Goal: Task Accomplishment & Management: Complete application form

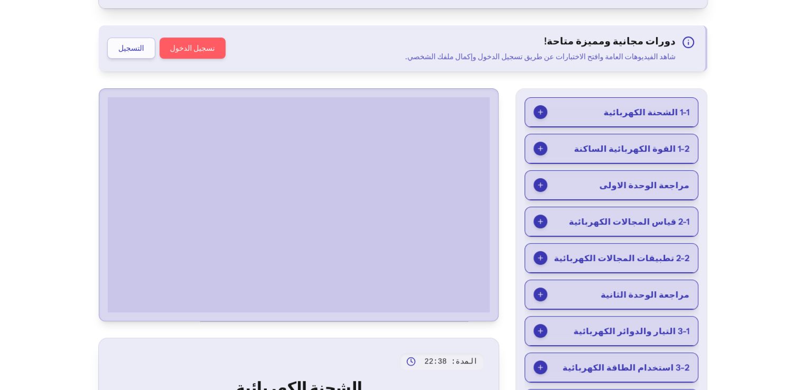
scroll to position [145, 0]
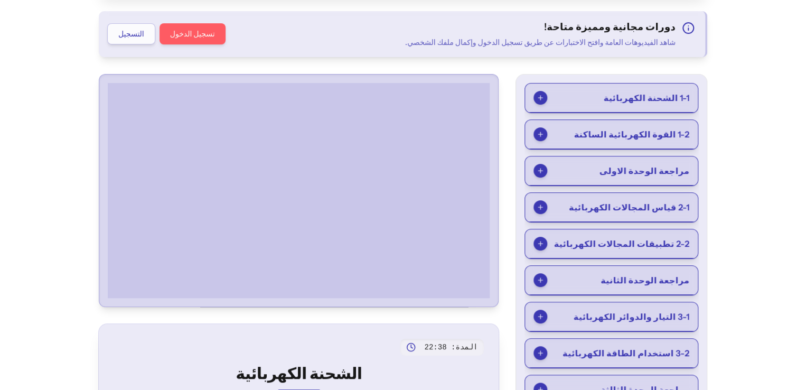
click at [697, 177] on button "مراجعة الوحدة الاولى" at bounding box center [611, 170] width 173 height 29
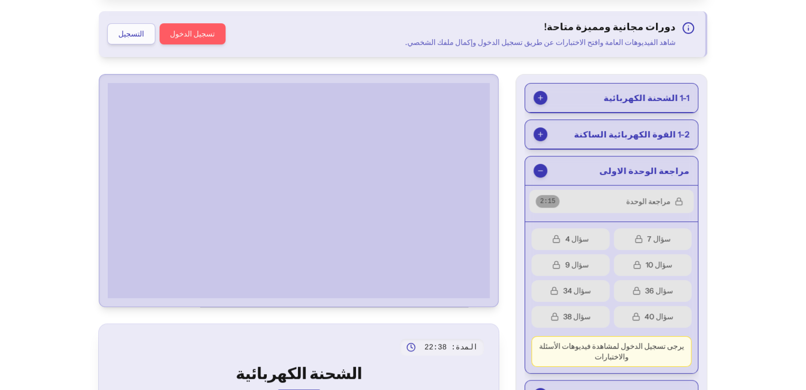
click at [159, 33] on button "تسجيل الدخول" at bounding box center [192, 33] width 66 height 21
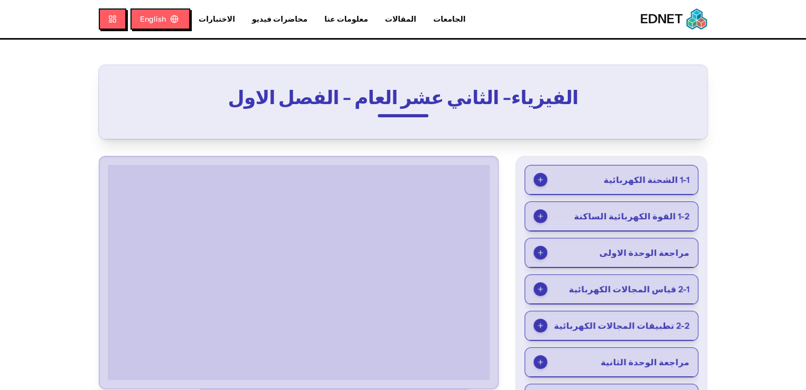
click at [689, 252] on span "مراجعة الوحدة الاولى" at bounding box center [644, 252] width 90 height 13
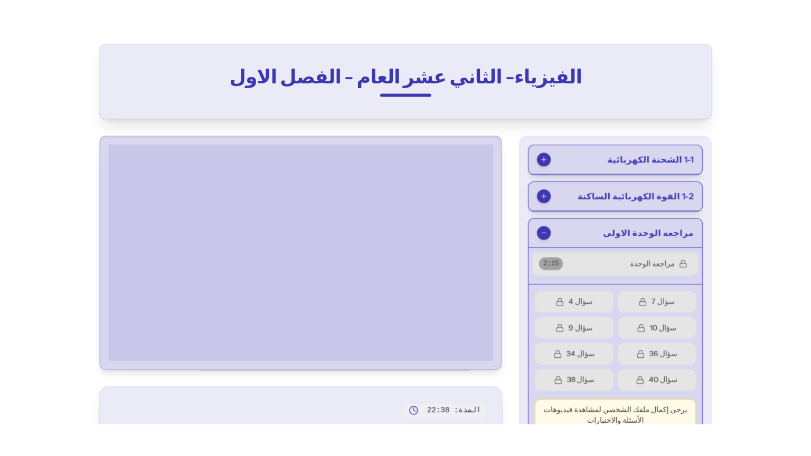
scroll to position [73, 0]
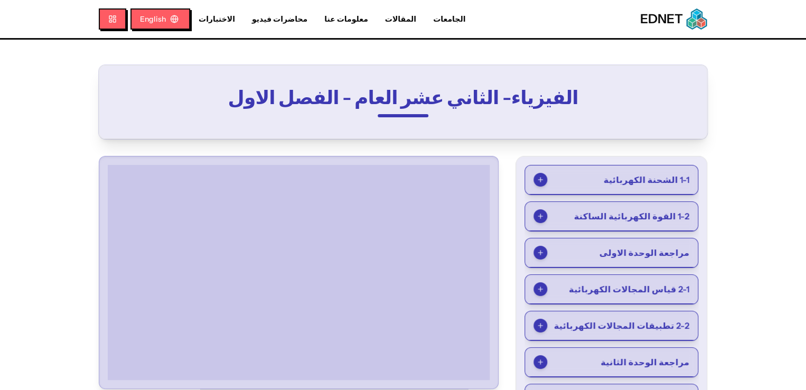
click at [631, 249] on button "مراجعة الوحدة الاولى" at bounding box center [611, 252] width 173 height 29
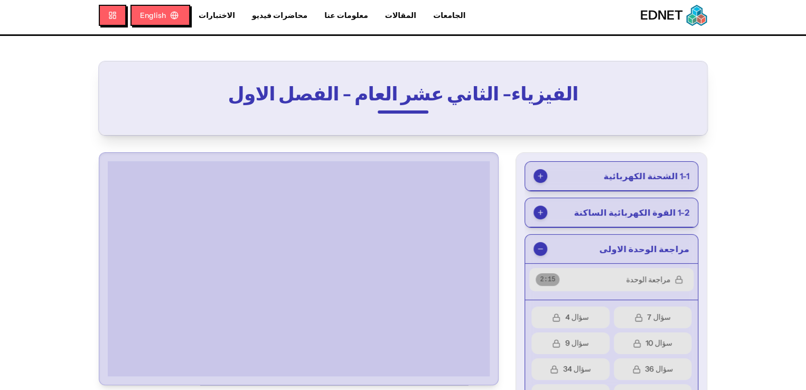
scroll to position [139, 0]
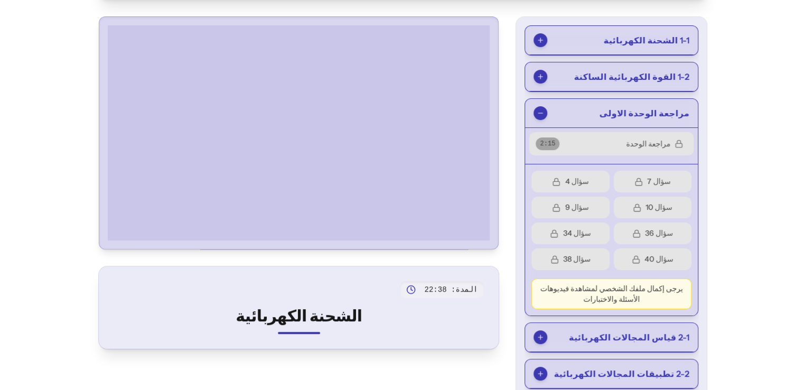
click at [588, 181] on span "سؤال 4" at bounding box center [576, 181] width 24 height 11
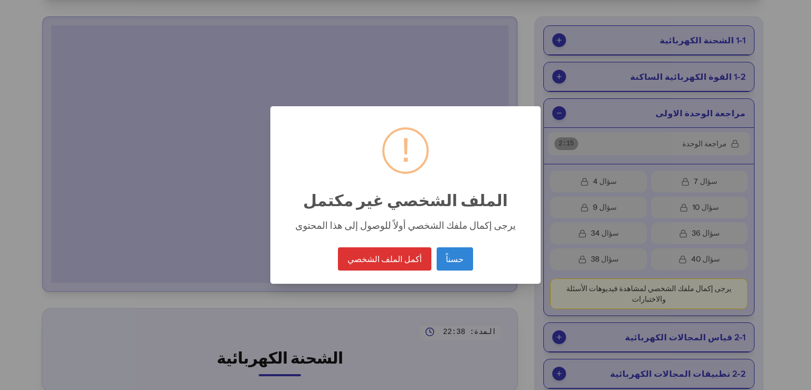
click at [610, 181] on div "× ! الملف الشخصي غير مكتمل يرجى إكمال ملفك الشخصي أولاً للوصول إلى هذا المحتوى …" at bounding box center [405, 195] width 811 height 390
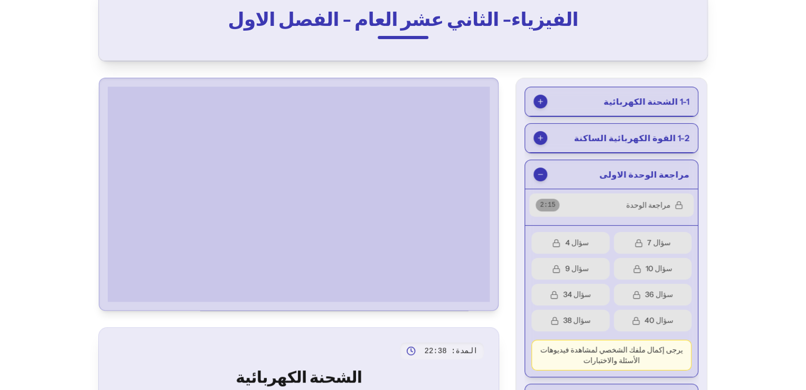
scroll to position [0, 0]
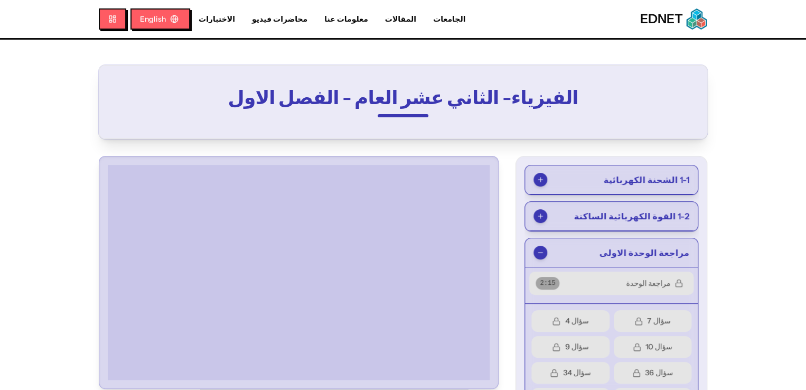
click at [588, 319] on span "سؤال 4" at bounding box center [576, 320] width 24 height 11
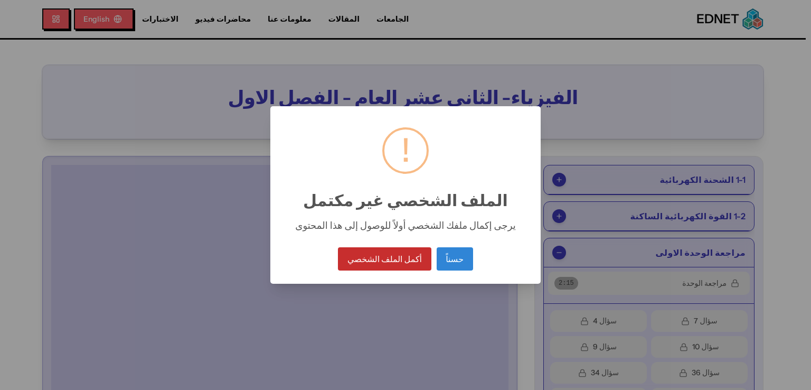
click at [373, 257] on button "أكمل الملف الشخصي" at bounding box center [384, 258] width 93 height 23
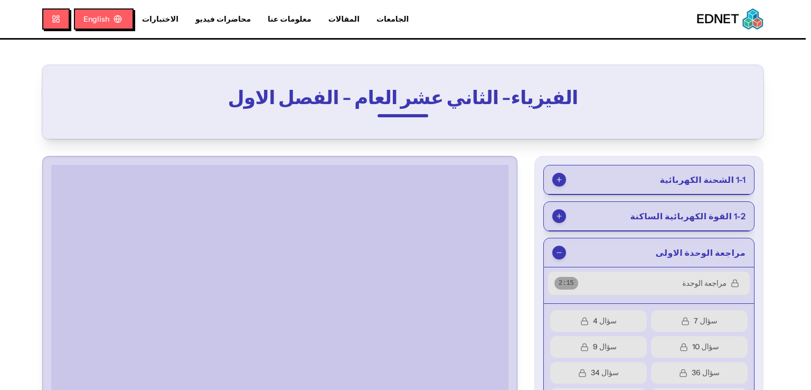
click at [384, 255] on iframe at bounding box center [279, 293] width 457 height 257
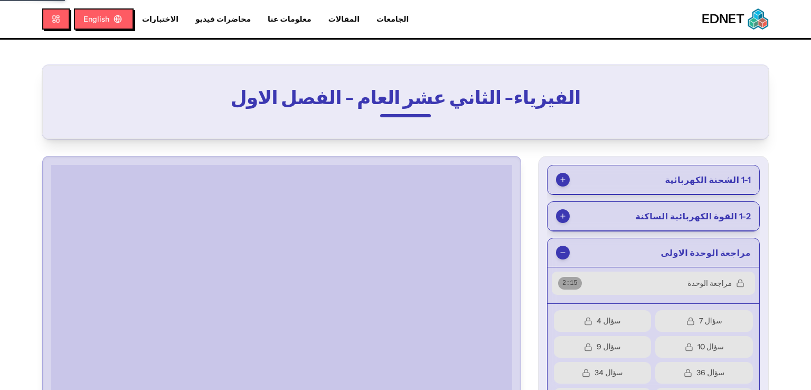
click at [568, 336] on button "سؤال 9" at bounding box center [603, 347] width 98 height 22
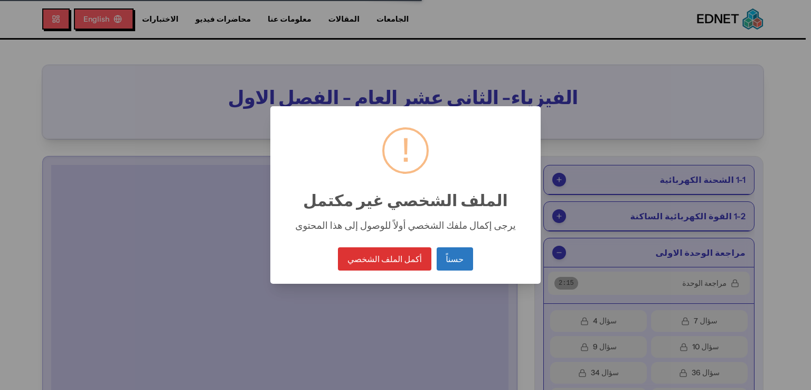
click at [460, 270] on button "حسناً" at bounding box center [455, 258] width 36 height 23
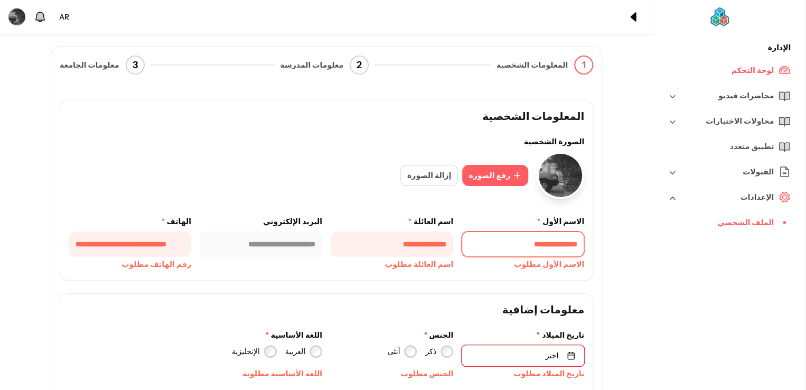
click at [533, 244] on input "text" at bounding box center [522, 243] width 122 height 25
type input "****"
click at [466, 263] on div "**********" at bounding box center [326, 243] width 515 height 55
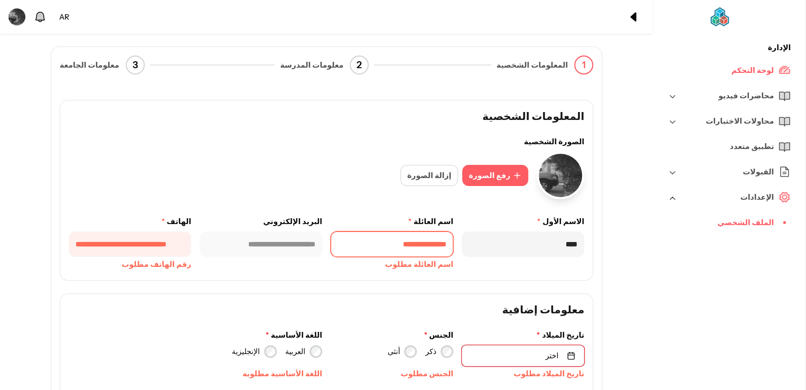
click at [427, 247] on input "text" at bounding box center [391, 243] width 122 height 25
type input "***"
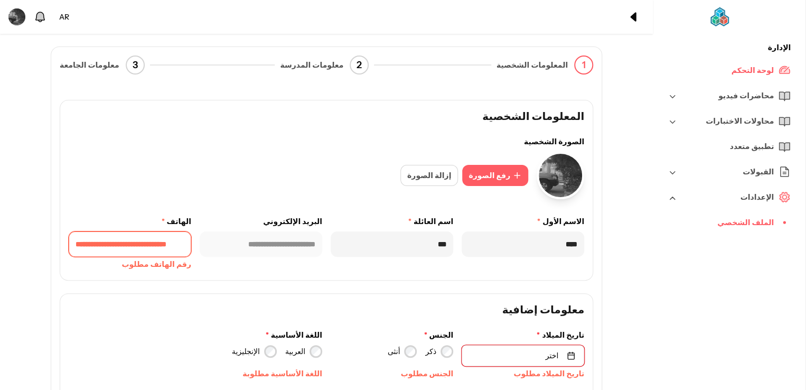
click at [173, 246] on input "tel" at bounding box center [130, 243] width 122 height 25
type input "**********"
click at [507, 352] on button "اختر" at bounding box center [522, 355] width 122 height 21
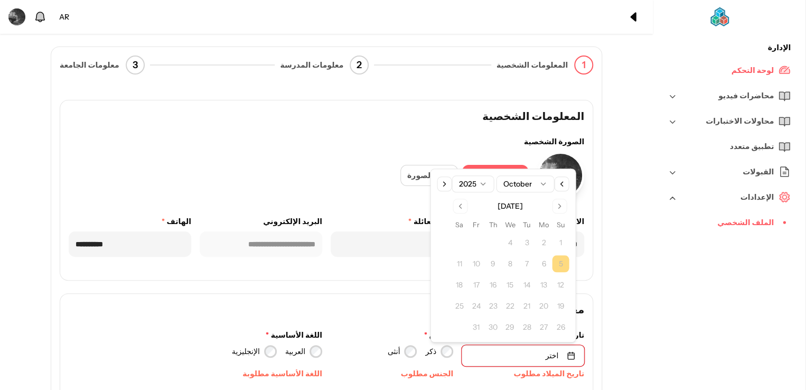
click at [564, 277] on td "12" at bounding box center [560, 284] width 17 height 17
click at [468, 191] on button "2025" at bounding box center [472, 183] width 42 height 17
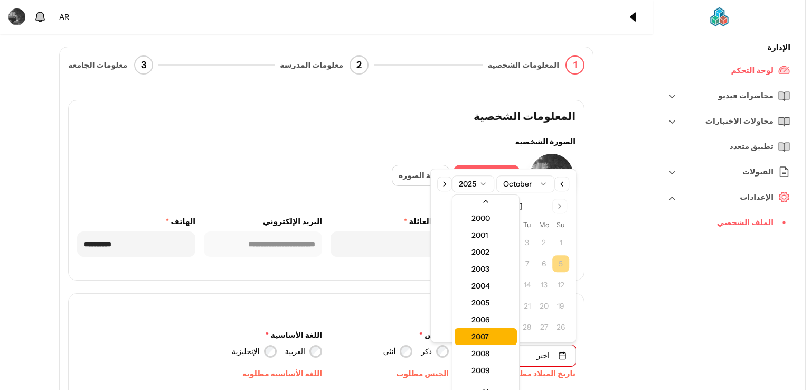
click at [497, 328] on div "2007" at bounding box center [486, 336] width 62 height 17
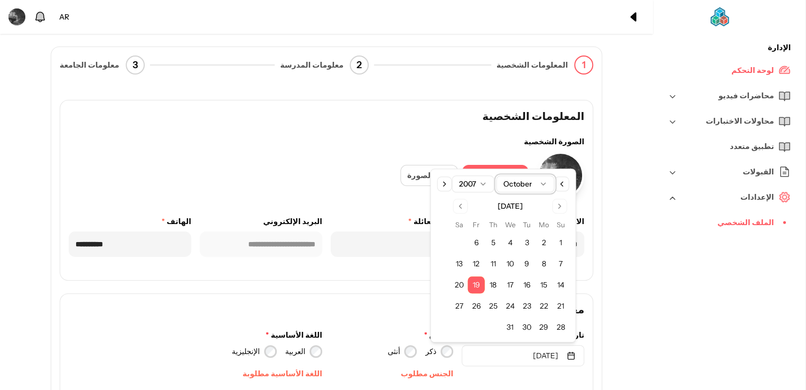
click at [514, 188] on button "October" at bounding box center [525, 183] width 58 height 17
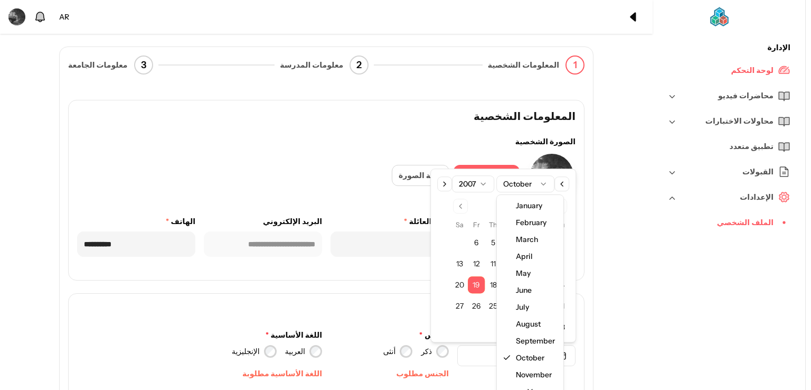
click at [460, 245] on html "**********" at bounding box center [405, 271] width 811 height 543
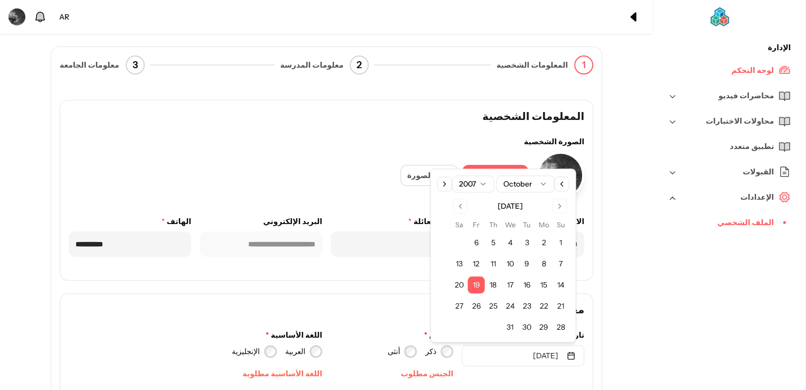
click at [504, 255] on button "10" at bounding box center [509, 263] width 17 height 17
click at [309, 305] on h4 "معلومات إضافية" at bounding box center [326, 309] width 515 height 15
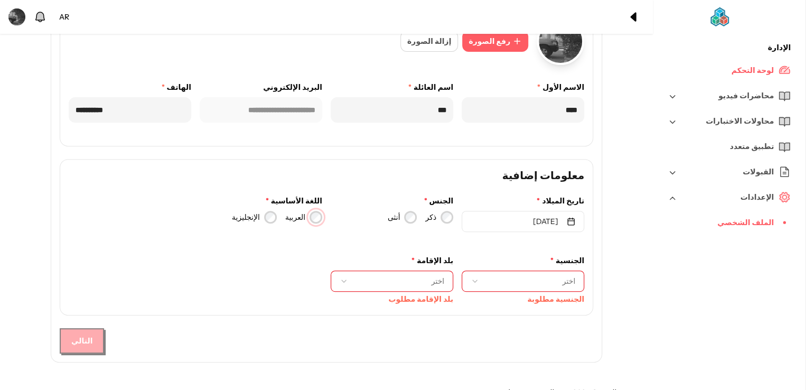
scroll to position [145, 0]
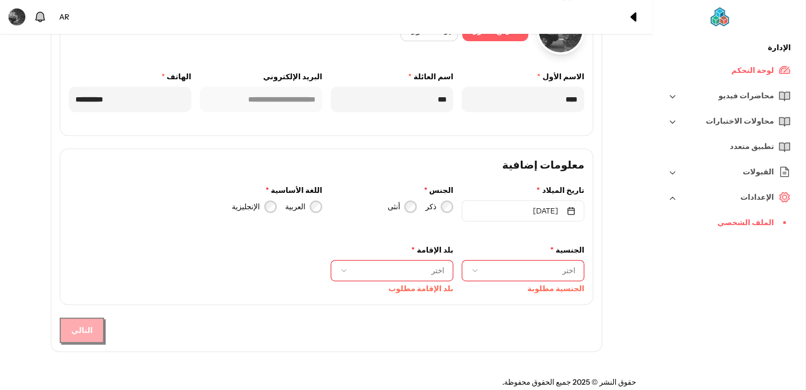
click at [393, 276] on button "اختر" at bounding box center [391, 270] width 122 height 21
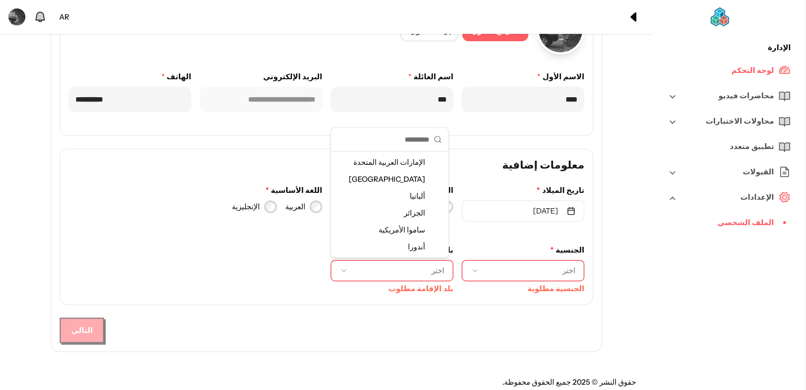
click at [365, 245] on div "أندورا" at bounding box center [389, 246] width 113 height 17
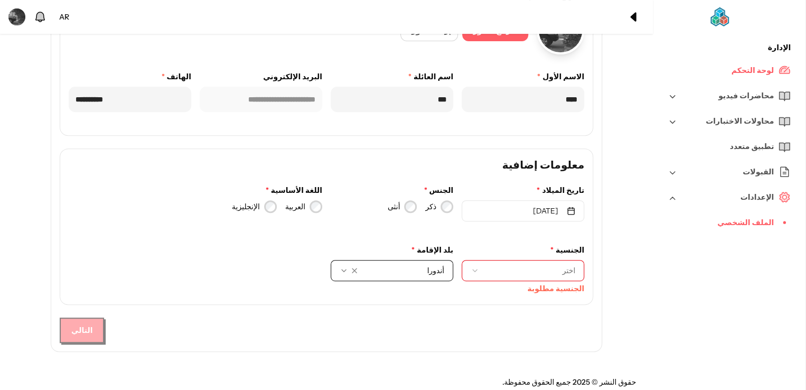
click at [507, 275] on span "اختر" at bounding box center [531, 270] width 88 height 11
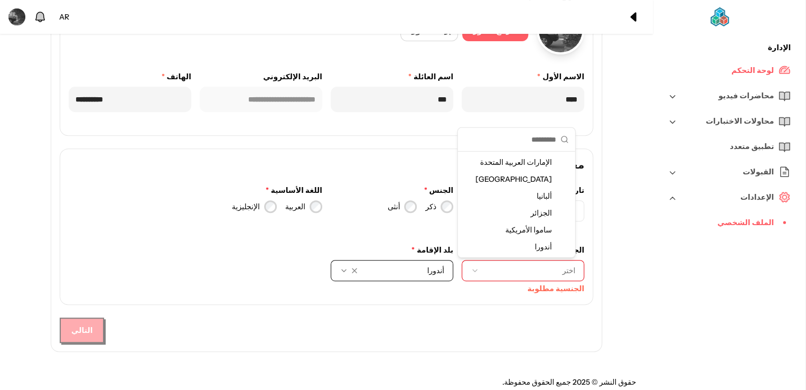
click at [496, 166] on span "الإمارات العربية المتحدة" at bounding box center [518, 162] width 76 height 11
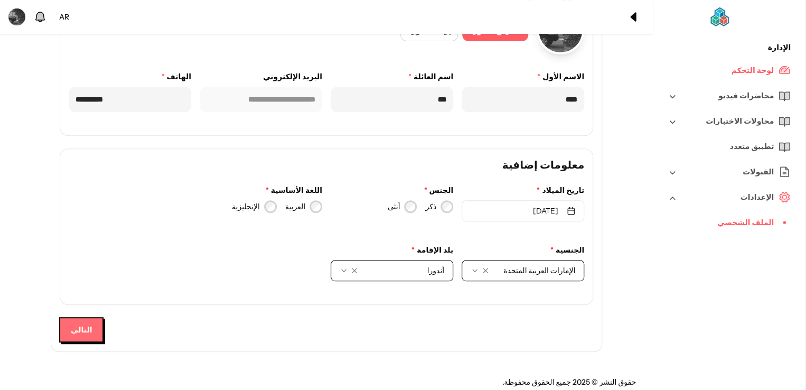
click at [87, 328] on button "التالي" at bounding box center [81, 329] width 44 height 25
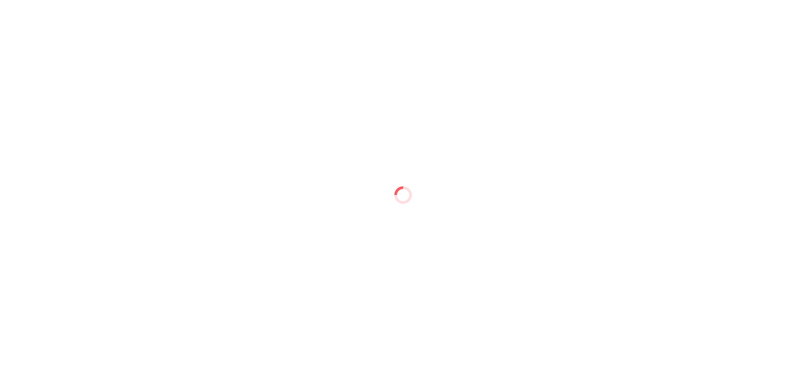
scroll to position [0, 0]
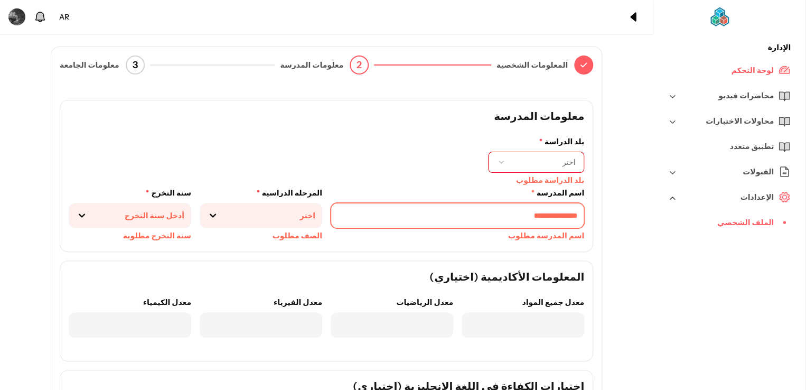
click at [490, 215] on input "text" at bounding box center [456, 215] width 253 height 25
type input "******"
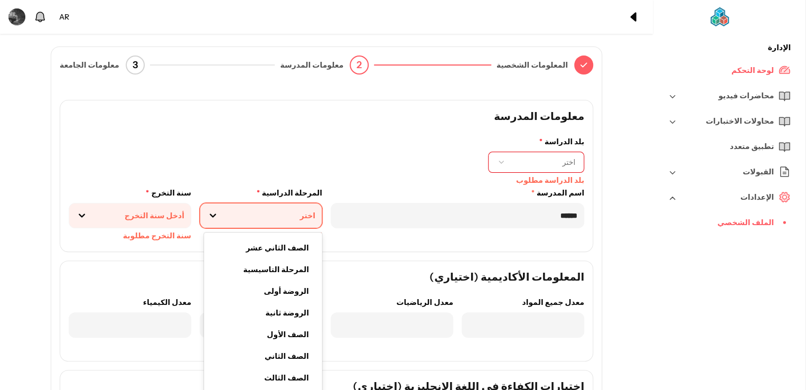
scroll to position [10, 0]
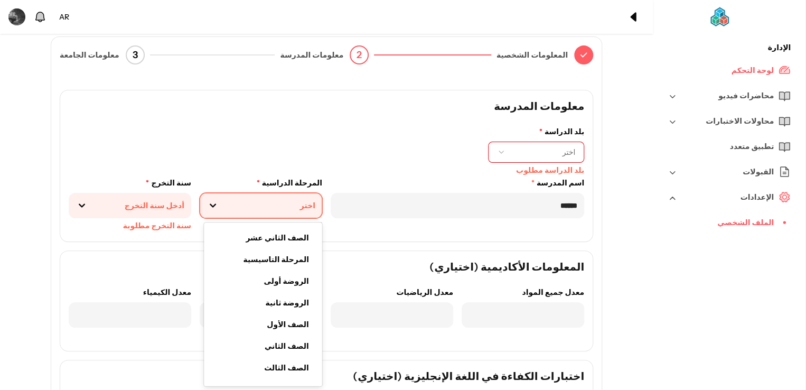
click at [242, 234] on div "الصف الثاني عشر" at bounding box center [263, 238] width 109 height 22
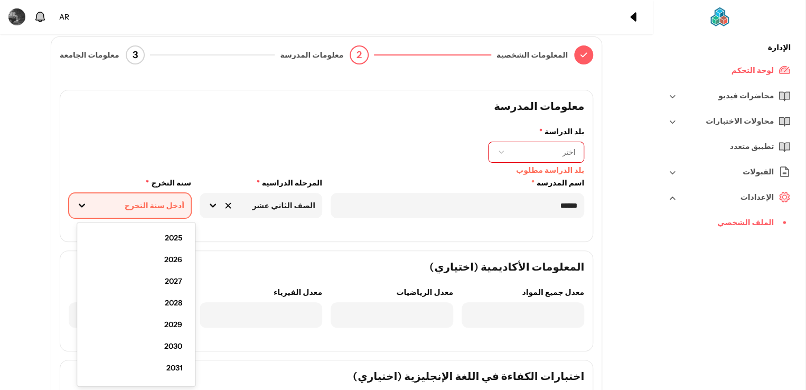
click at [155, 258] on div "2026" at bounding box center [136, 260] width 109 height 22
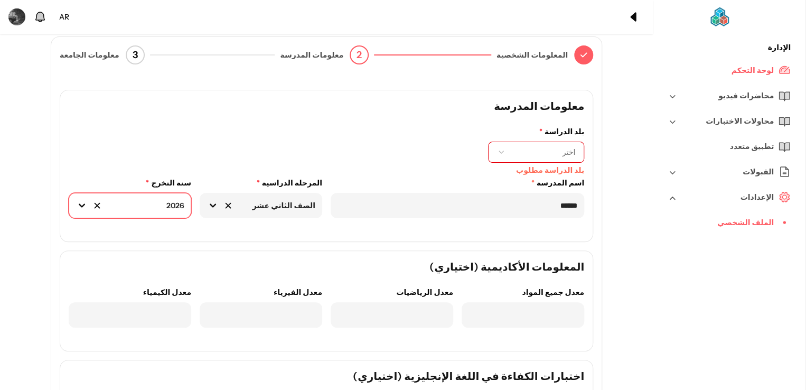
click at [508, 159] on button "اختر" at bounding box center [536, 151] width 96 height 21
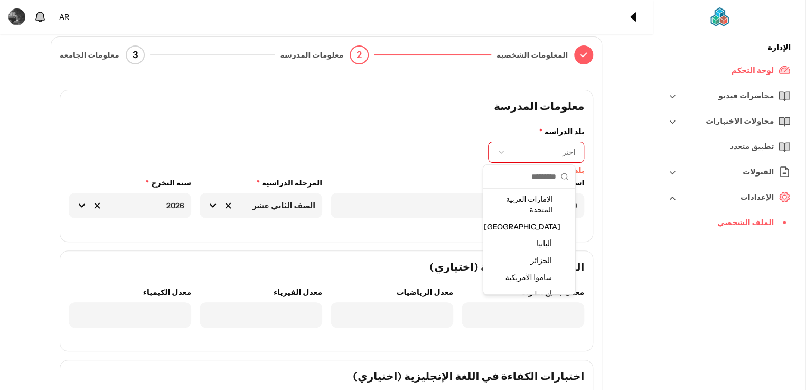
click at [518, 206] on span "الإمارات العربية المتحدة" at bounding box center [523, 204] width 68 height 21
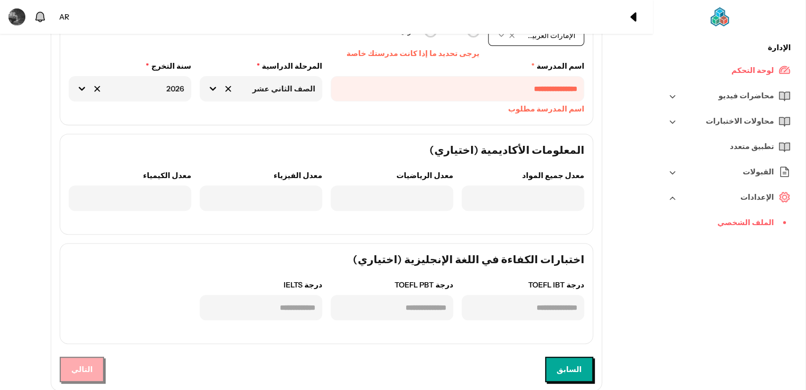
scroll to position [146, 0]
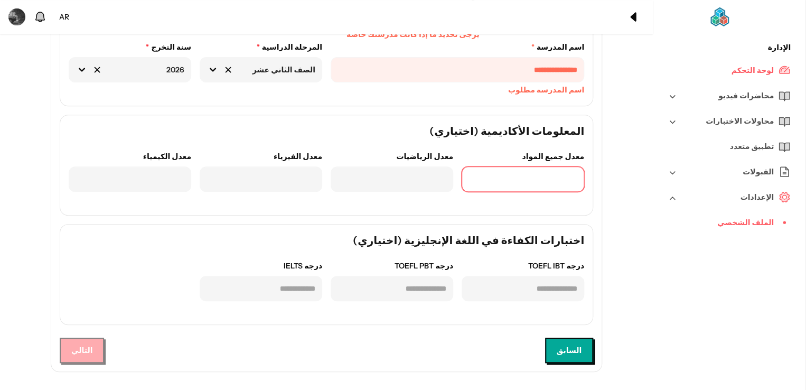
click at [541, 182] on input "number" at bounding box center [522, 178] width 122 height 25
type input "**"
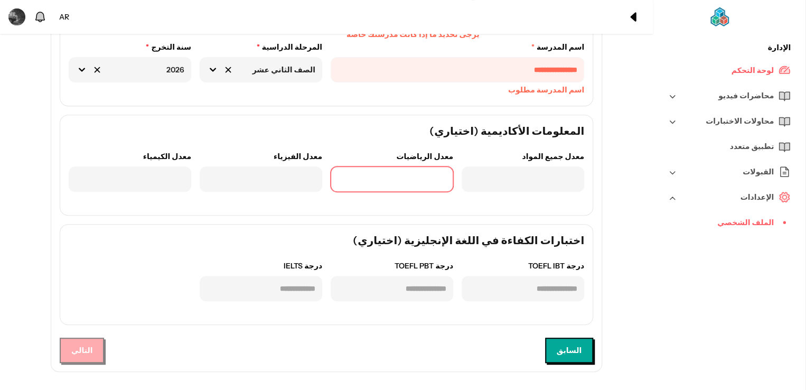
click at [373, 178] on input "number" at bounding box center [391, 178] width 122 height 25
type input "**"
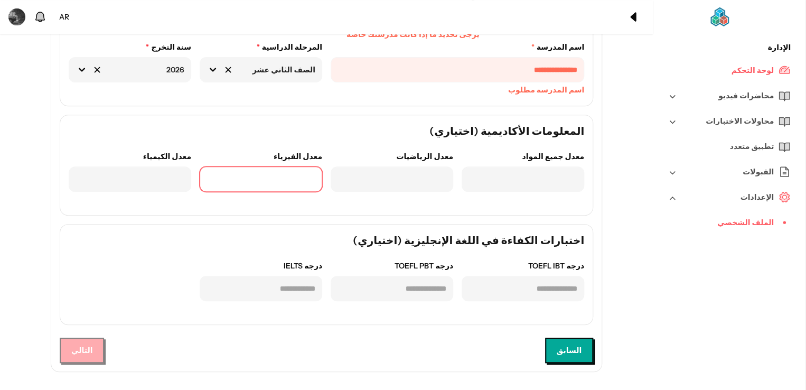
click at [244, 188] on input "number" at bounding box center [261, 178] width 122 height 25
type input "*"
type input "**"
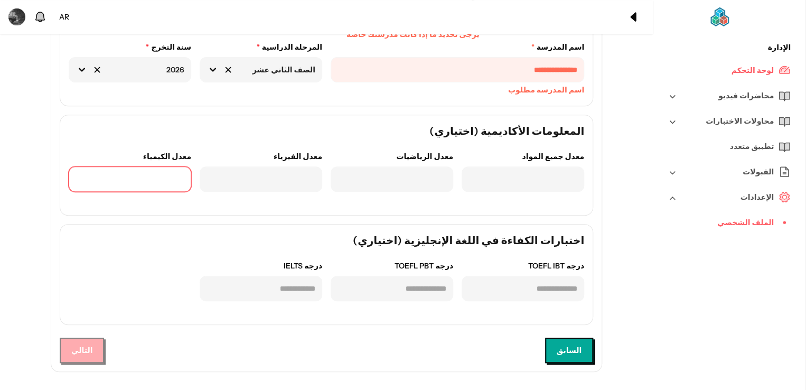
click at [125, 166] on input "number" at bounding box center [130, 178] width 122 height 25
type input "**"
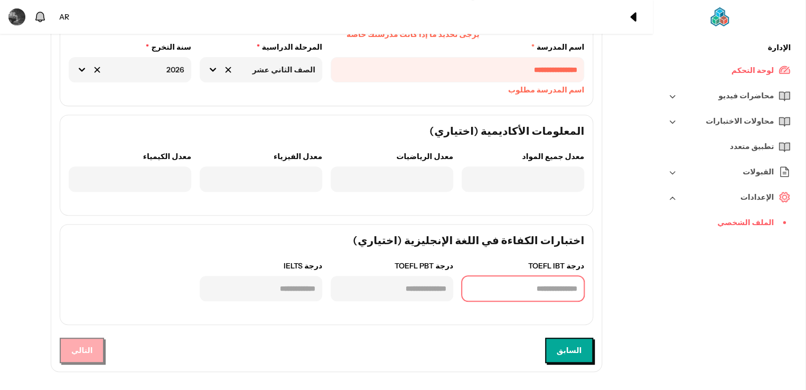
click at [486, 279] on input "number" at bounding box center [522, 288] width 122 height 25
type input "*"
type input "**"
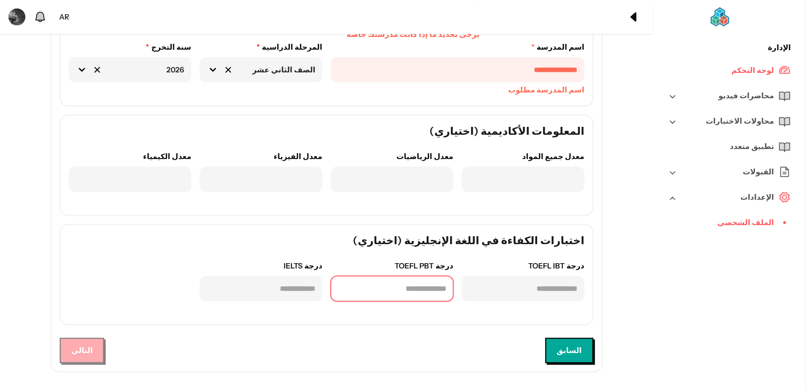
click at [382, 297] on input "number" at bounding box center [391, 288] width 122 height 25
type input "*"
type input "**"
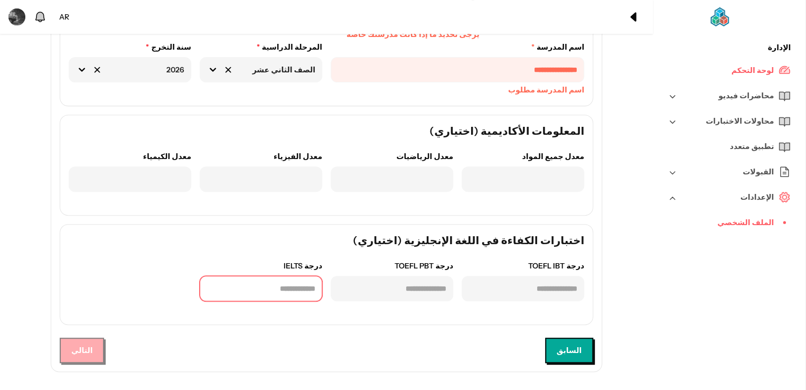
click at [301, 296] on input "number" at bounding box center [261, 288] width 122 height 25
type input "*"
click at [157, 342] on div "السابق التالي" at bounding box center [326, 349] width 533 height 25
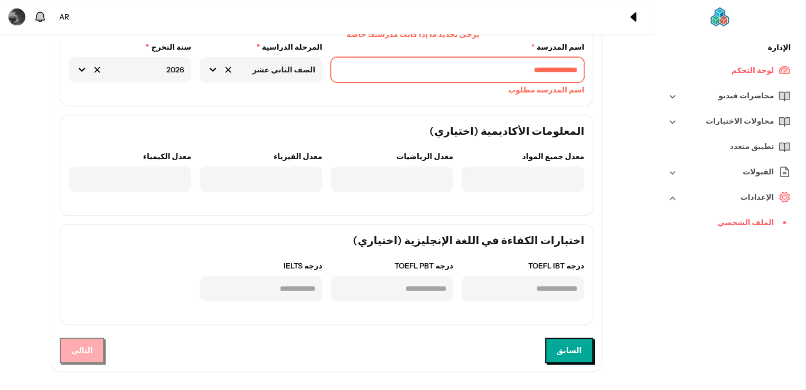
click at [429, 64] on input "text" at bounding box center [456, 69] width 253 height 25
type input "*"
type input "******"
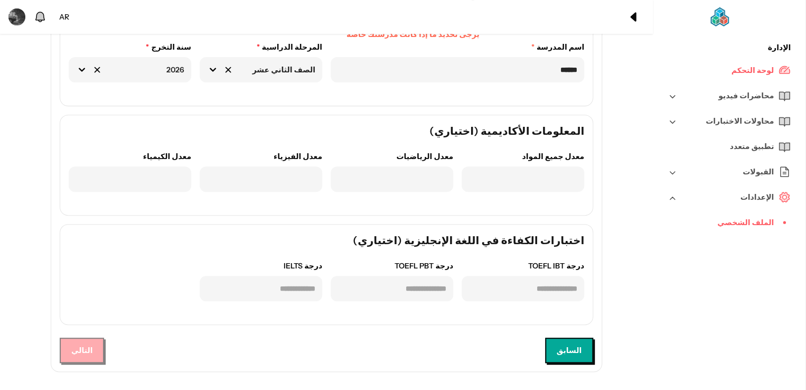
click at [178, 252] on div "اختبارات الكفاءة في اللغة الإنجليزية (اختياري) درجة TOEFL IBT ** درجة TOEFL PBT…" at bounding box center [326, 274] width 524 height 91
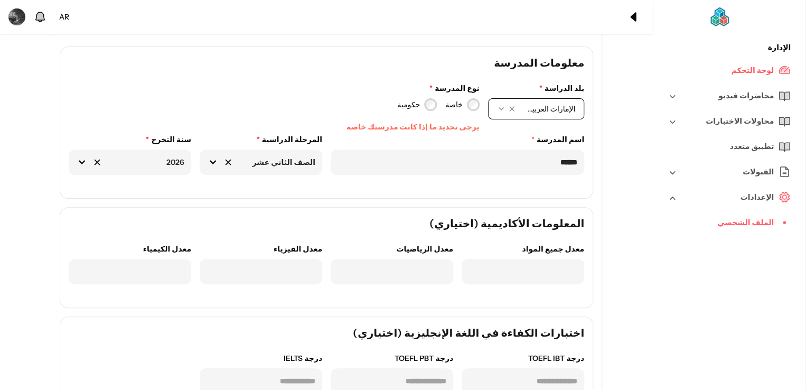
scroll to position [51, 0]
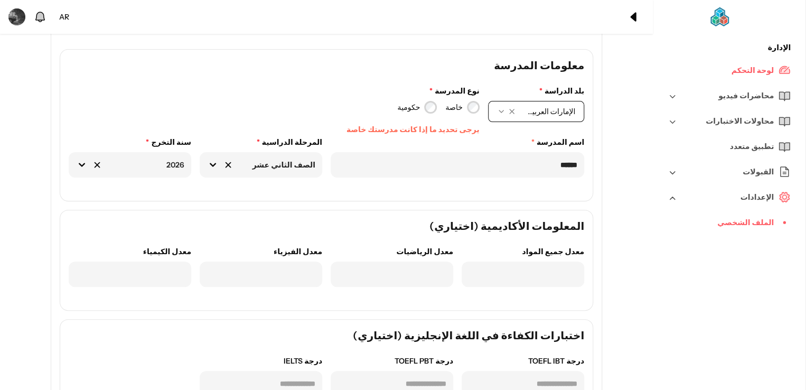
click at [449, 106] on label "خاصة" at bounding box center [453, 107] width 17 height 11
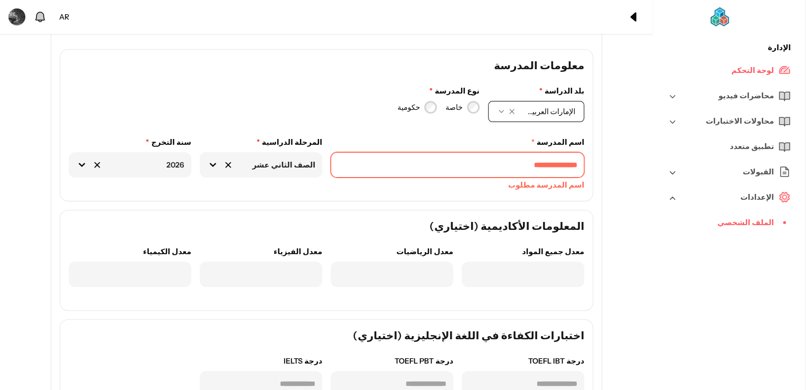
click at [451, 162] on input "text" at bounding box center [456, 164] width 253 height 25
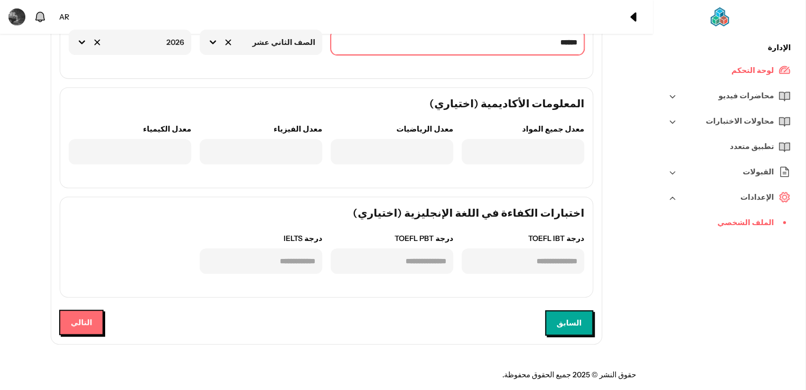
type input "******"
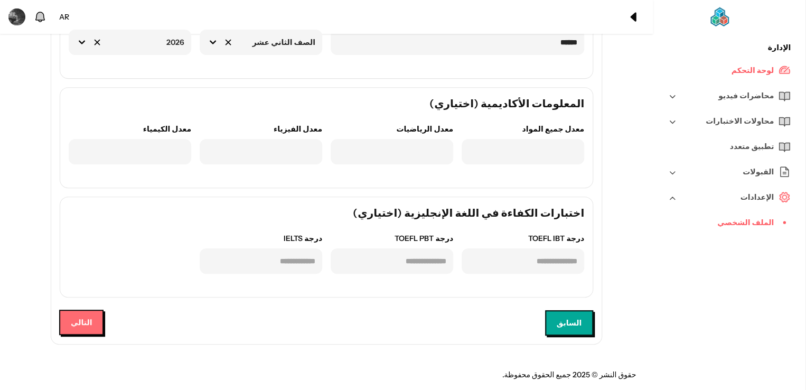
click at [92, 314] on button "التالي" at bounding box center [81, 321] width 44 height 25
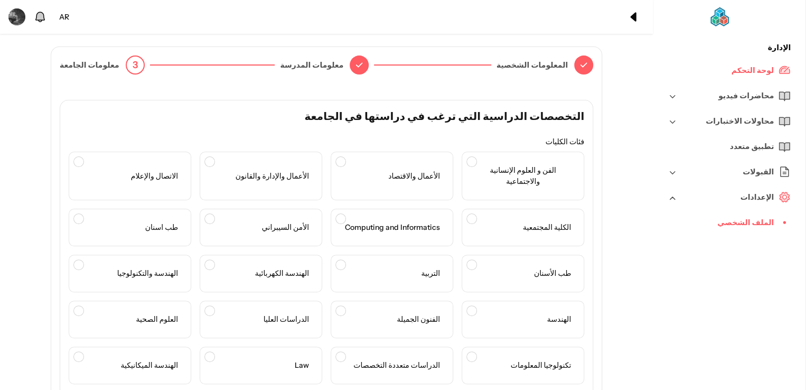
click at [148, 231] on span "طب اسنان" at bounding box center [161, 227] width 41 height 20
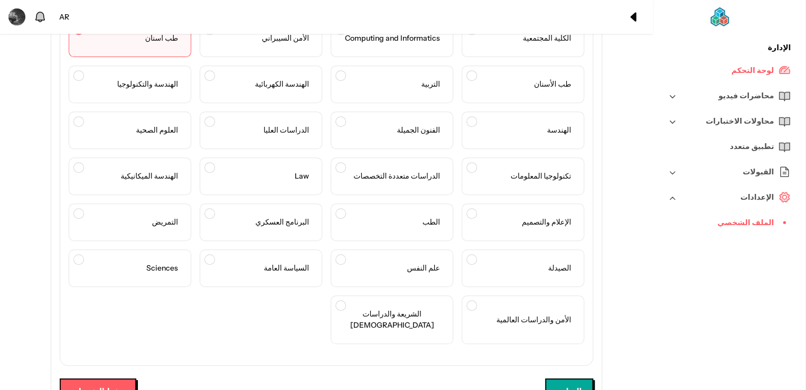
scroll to position [256, 0]
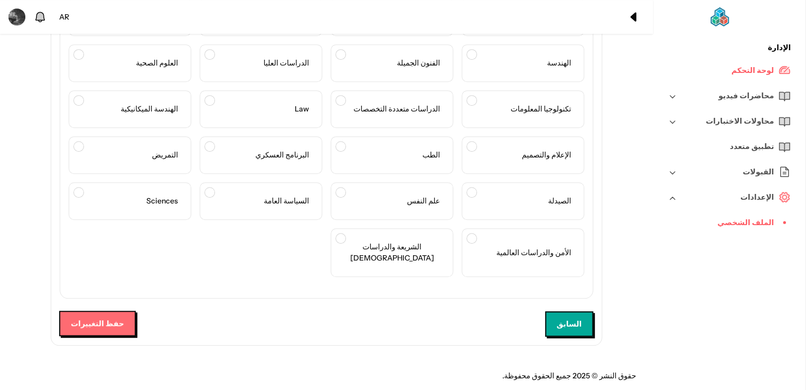
click at [120, 323] on button "حفظ التغييرات" at bounding box center [97, 322] width 77 height 25
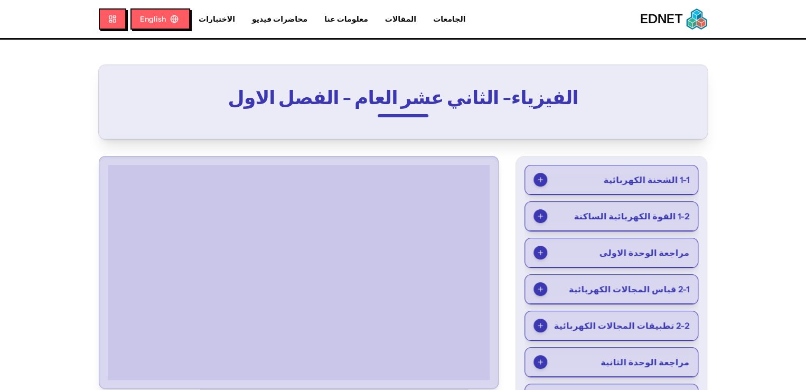
click at [622, 245] on button "مراجعة الوحدة الاولى" at bounding box center [611, 252] width 173 height 29
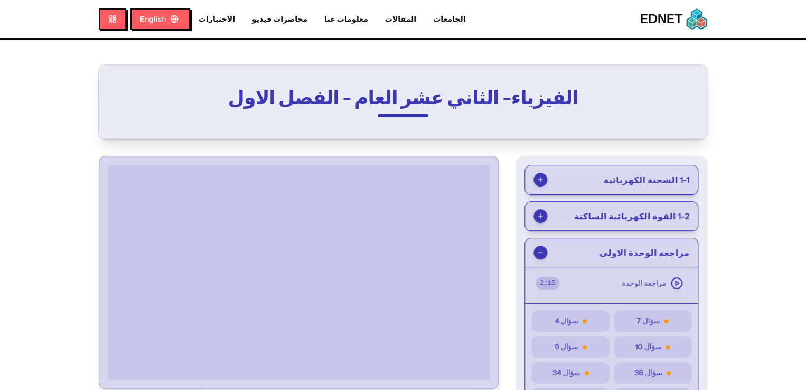
click at [666, 278] on span "مراجعة الوحدة" at bounding box center [643, 283] width 44 height 11
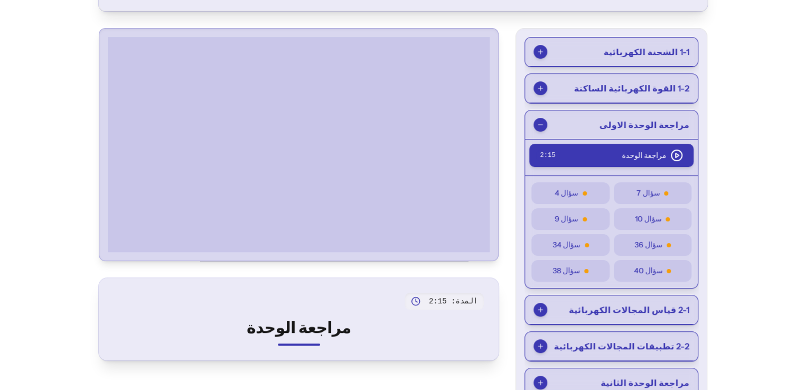
scroll to position [92, 0]
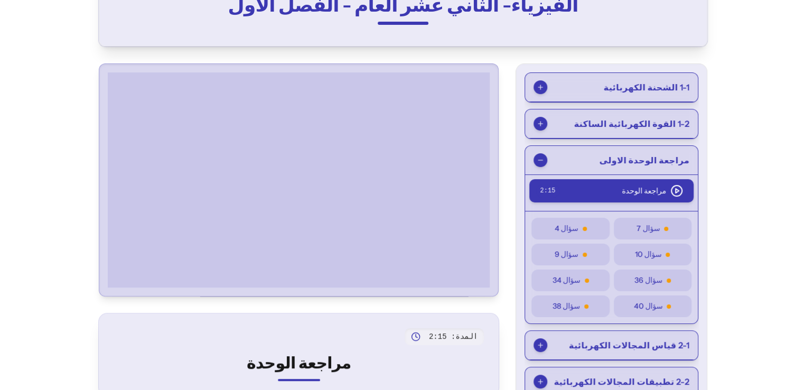
click at [578, 227] on span "سؤال 4" at bounding box center [566, 228] width 24 height 11
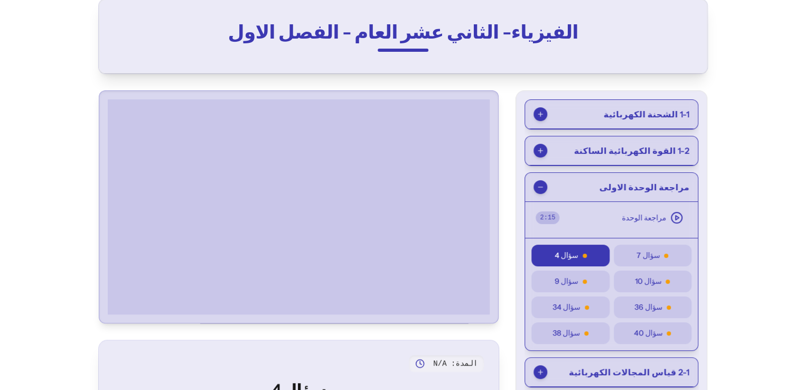
scroll to position [65, 0]
click at [600, 101] on button "1-1 الشحنة الكهربائية" at bounding box center [611, 114] width 173 height 29
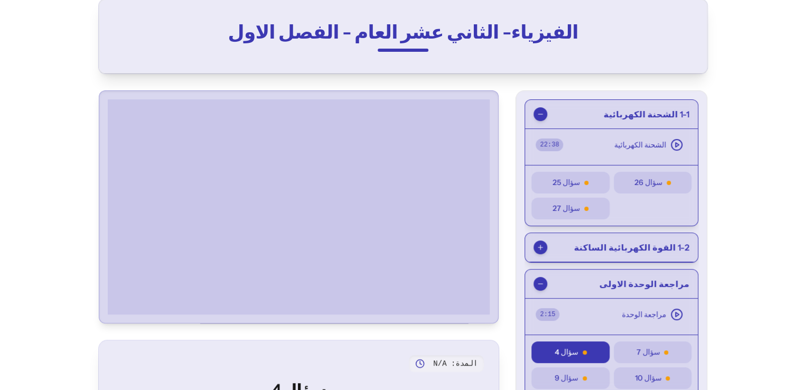
click at [619, 151] on button "الشحنة الكهربائية 22 : 38" at bounding box center [611, 144] width 164 height 23
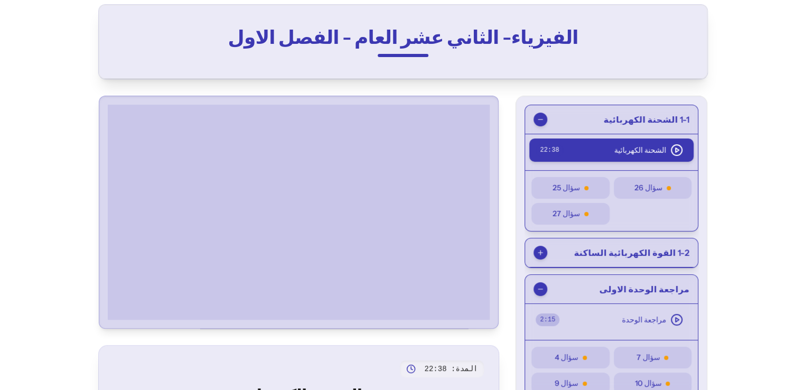
scroll to position [70, 0]
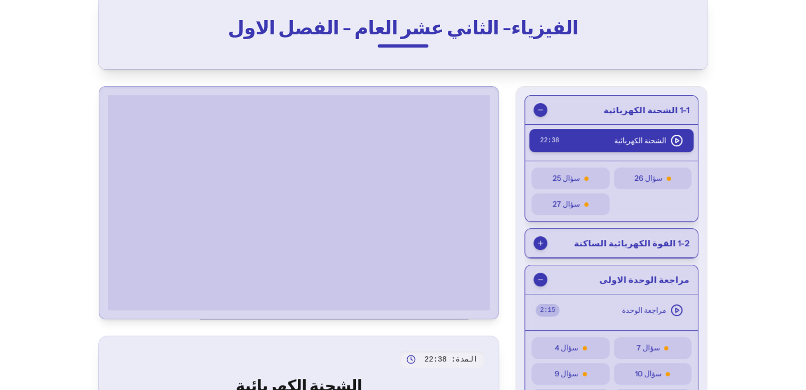
click at [580, 179] on span "سؤال 25" at bounding box center [565, 178] width 27 height 11
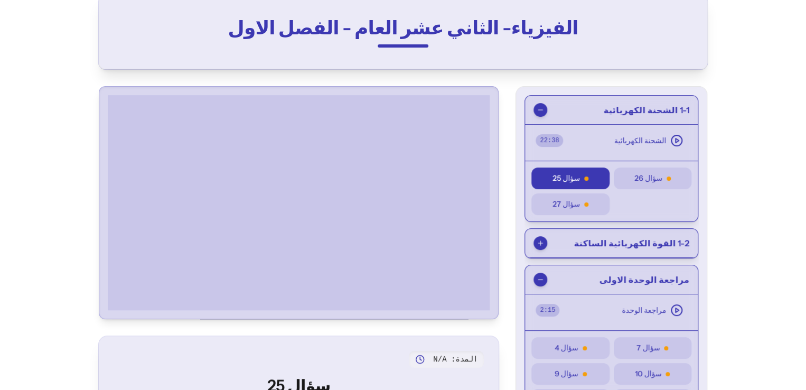
scroll to position [0, 0]
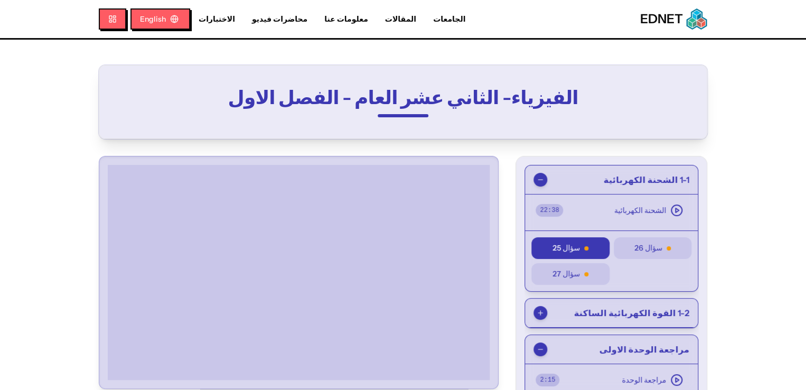
click at [691, 237] on button "سؤال 26" at bounding box center [652, 248] width 78 height 22
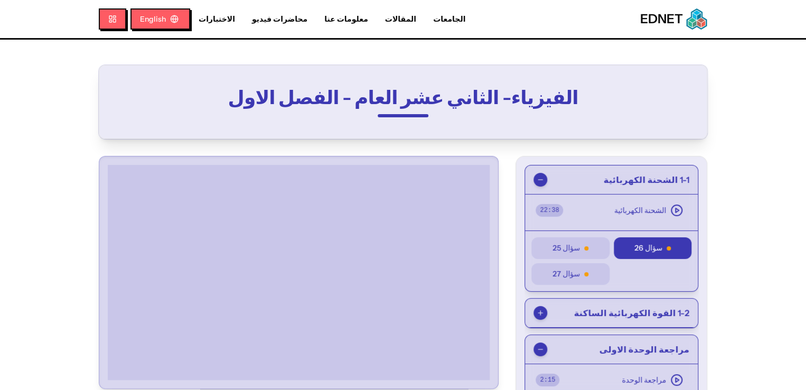
click at [691, 237] on button "سؤال 26" at bounding box center [652, 248] width 78 height 22
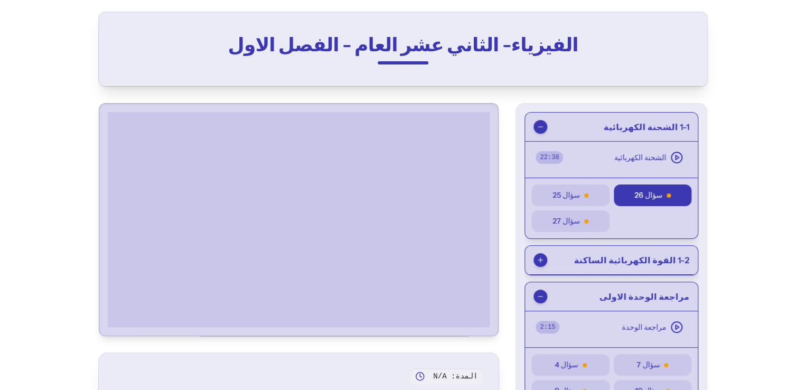
scroll to position [64, 0]
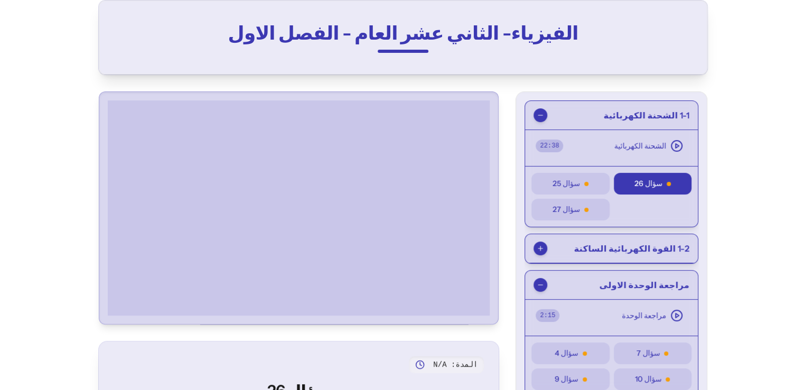
click at [602, 209] on div "سؤال 27" at bounding box center [569, 209] width 65 height 11
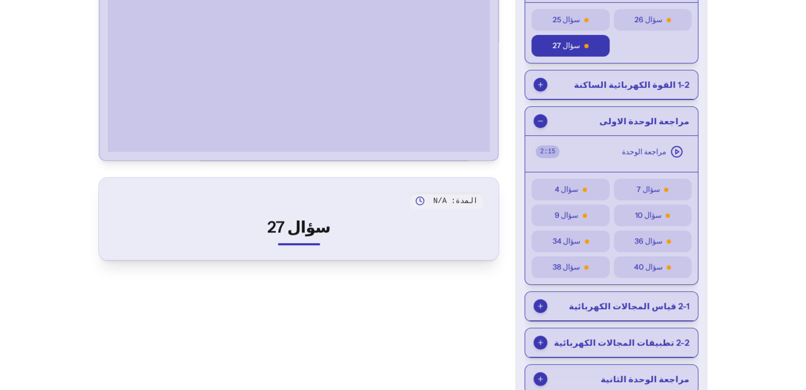
scroll to position [229, 0]
click at [582, 179] on button "سؤال 4" at bounding box center [570, 189] width 78 height 22
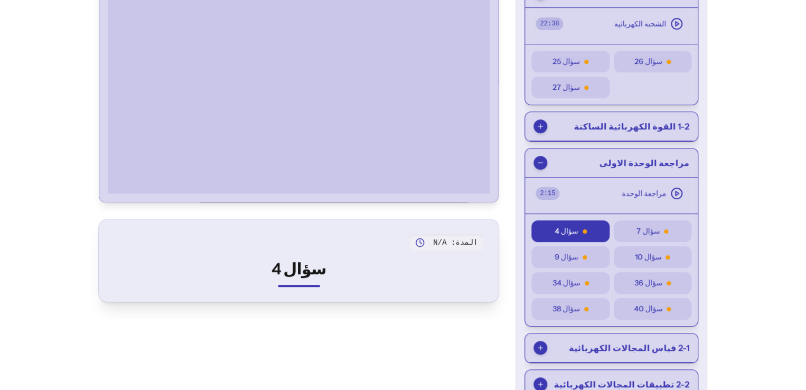
scroll to position [148, 0]
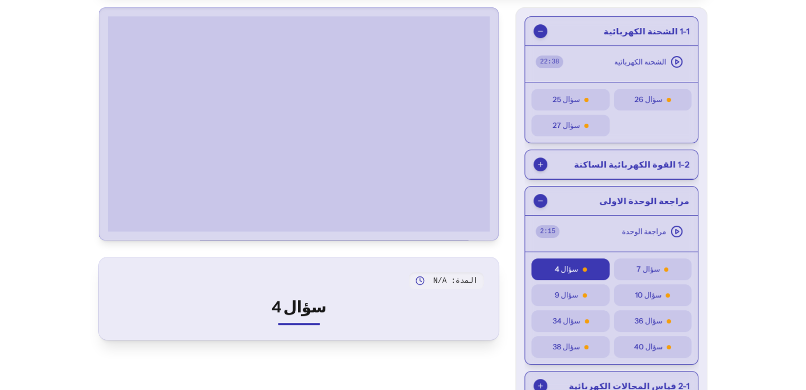
click at [691, 276] on button "سؤال 7" at bounding box center [652, 269] width 78 height 22
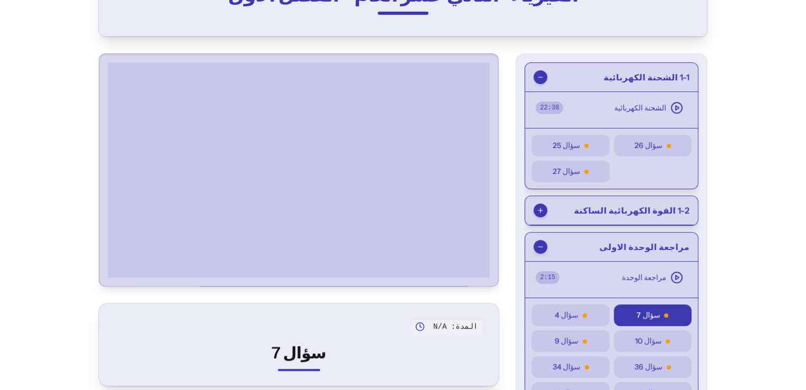
scroll to position [0, 0]
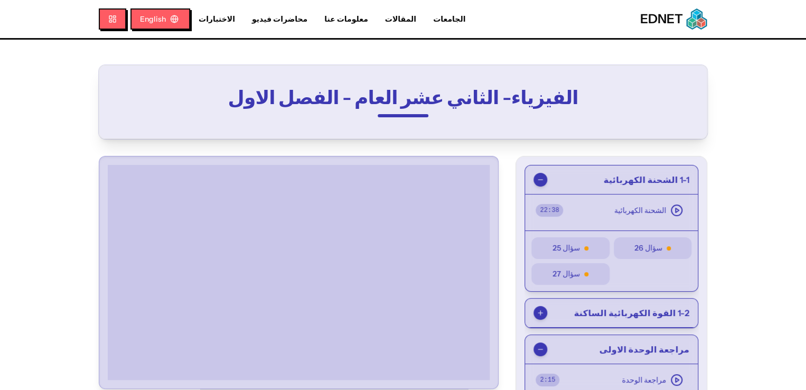
click at [190, 17] on link "الاختبارات" at bounding box center [216, 19] width 53 height 11
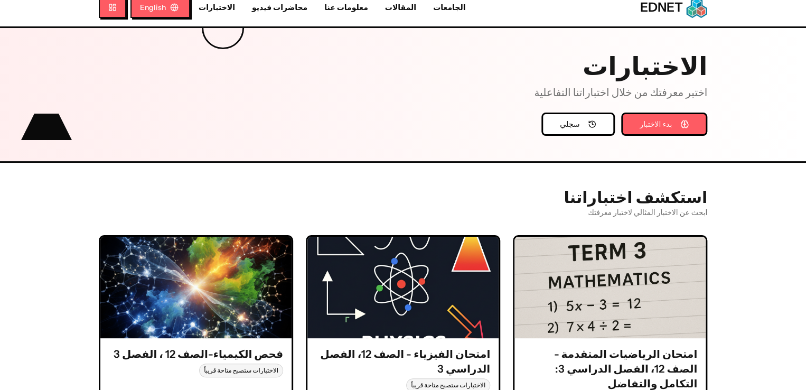
scroll to position [12, 0]
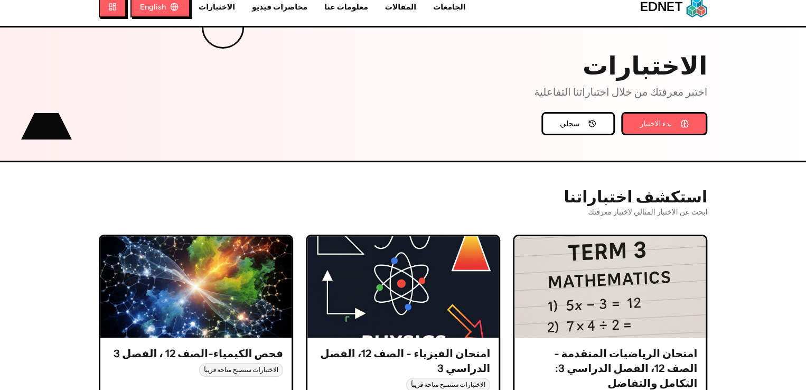
click at [707, 128] on button "بدء الاختبار" at bounding box center [664, 123] width 86 height 23
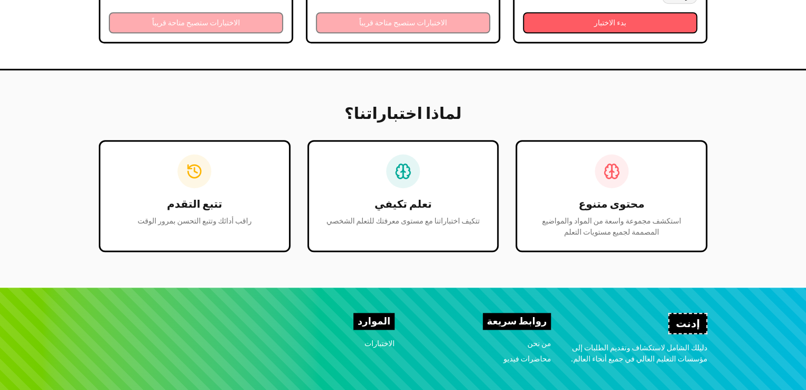
scroll to position [425, 0]
click at [230, 214] on div "تتبع التقدم راقب أدائك وتتبع التحسن بمرور الوقت" at bounding box center [195, 195] width 192 height 112
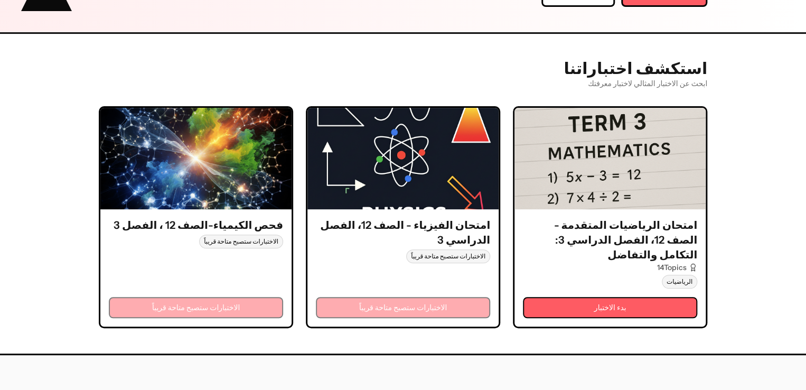
scroll to position [140, 0]
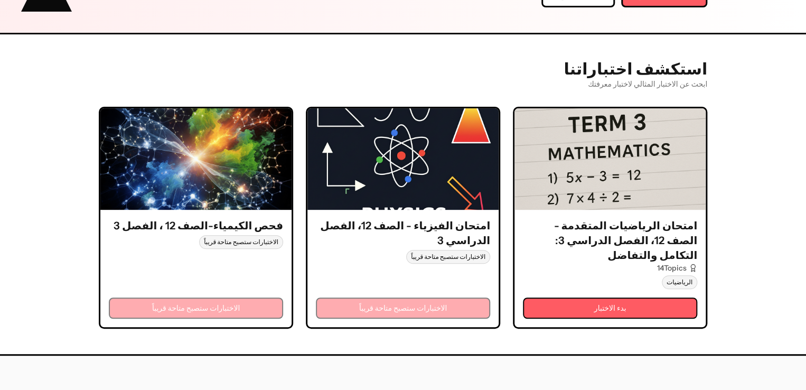
click at [697, 297] on button "بدء الاختبار" at bounding box center [610, 307] width 174 height 21
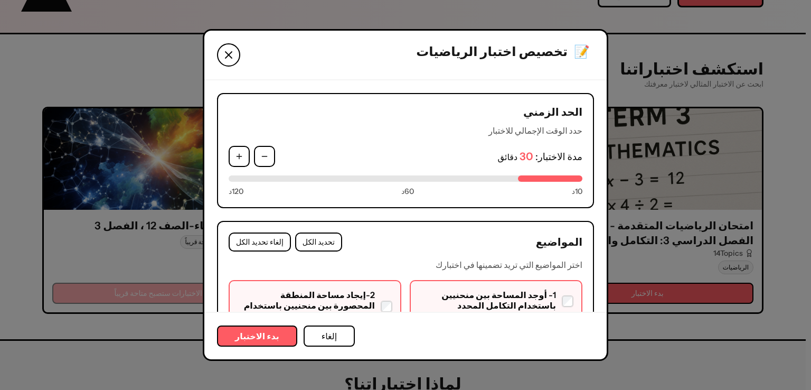
click at [237, 336] on button "بدء الاختبار" at bounding box center [257, 335] width 80 height 21
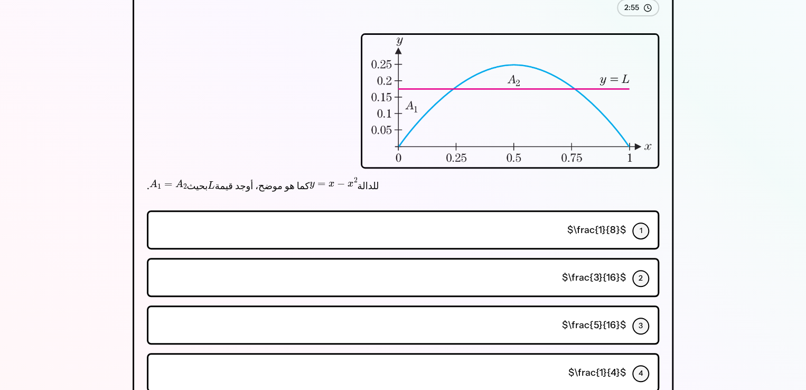
scroll to position [200, 0]
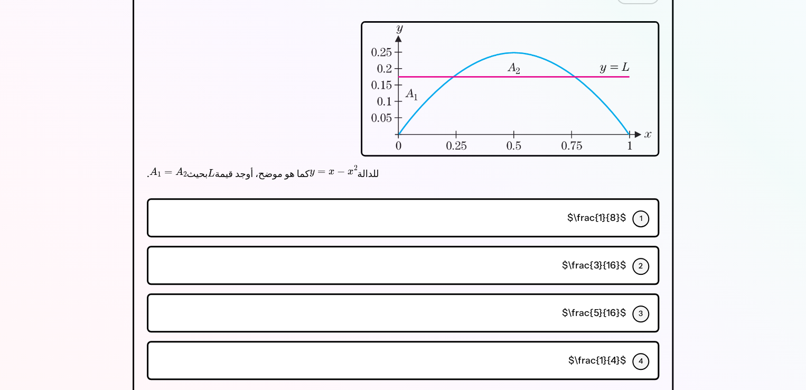
click at [659, 198] on div "1 $\frac{1}{8}$" at bounding box center [403, 217] width 512 height 39
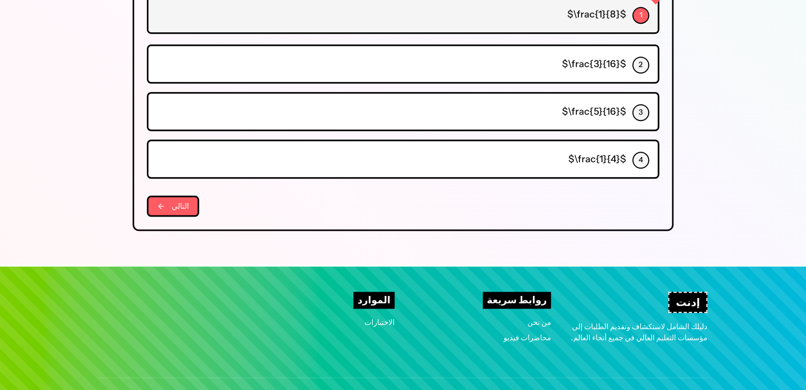
scroll to position [412, 0]
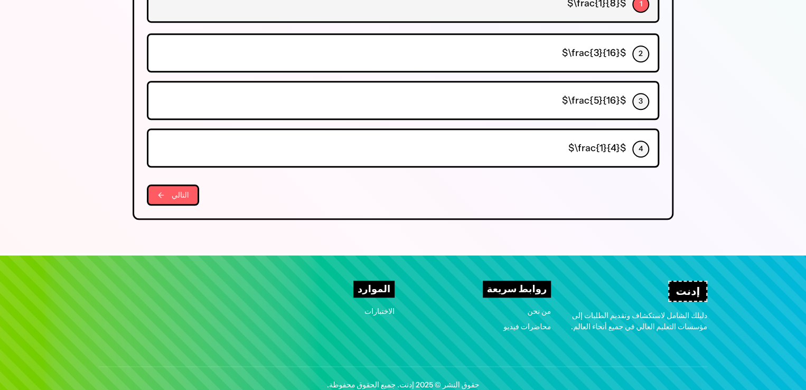
click at [659, 184] on div "التالي" at bounding box center [403, 194] width 512 height 21
click at [147, 184] on button "التالي" at bounding box center [173, 194] width 52 height 21
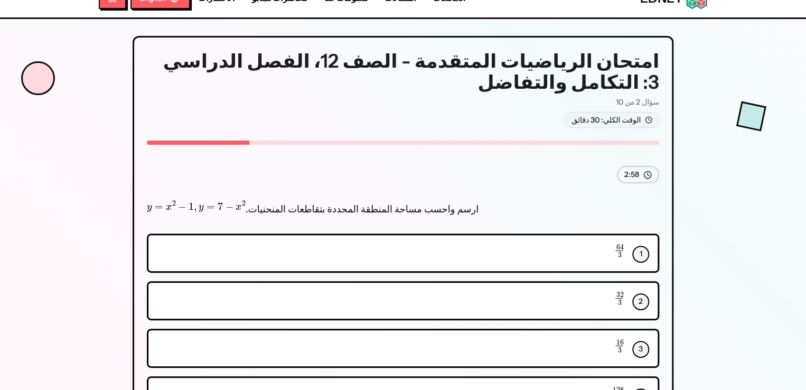
scroll to position [0, 0]
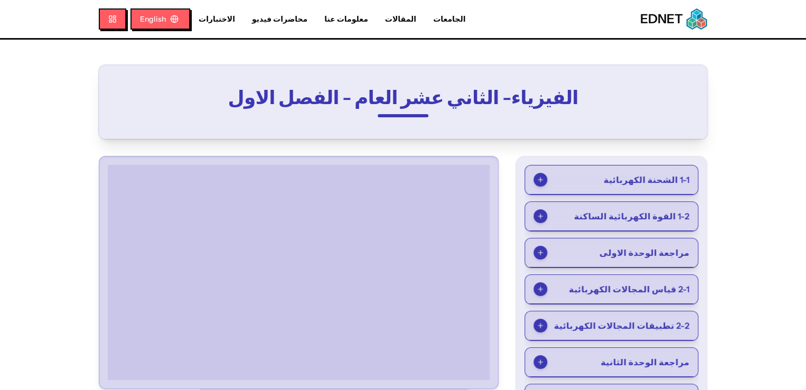
click at [565, 260] on button "مراجعة الوحدة الاولى" at bounding box center [611, 252] width 173 height 29
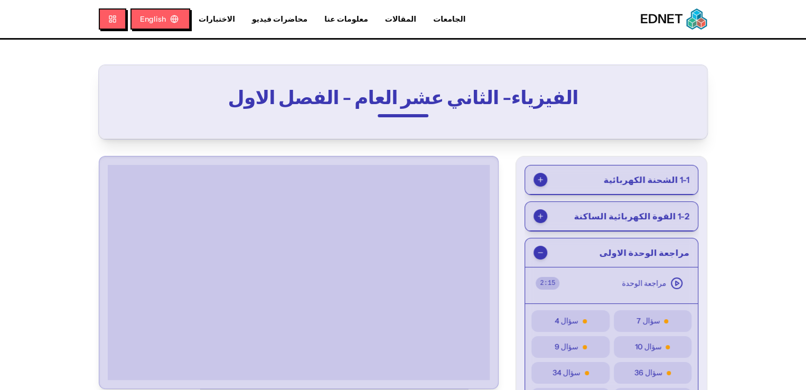
scroll to position [58, 0]
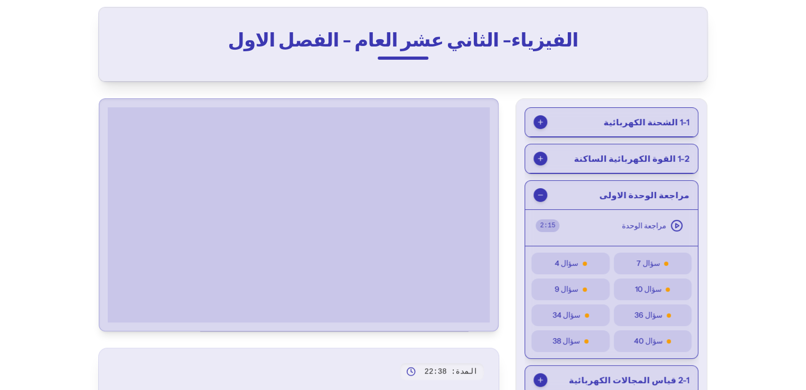
click at [580, 278] on button "سؤال 9" at bounding box center [570, 289] width 78 height 22
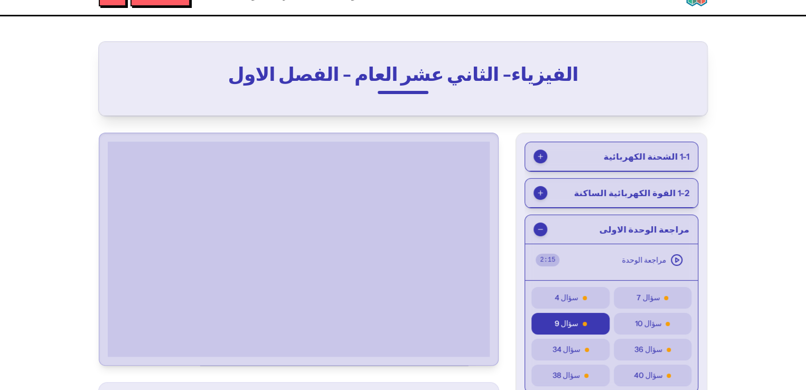
scroll to position [55, 0]
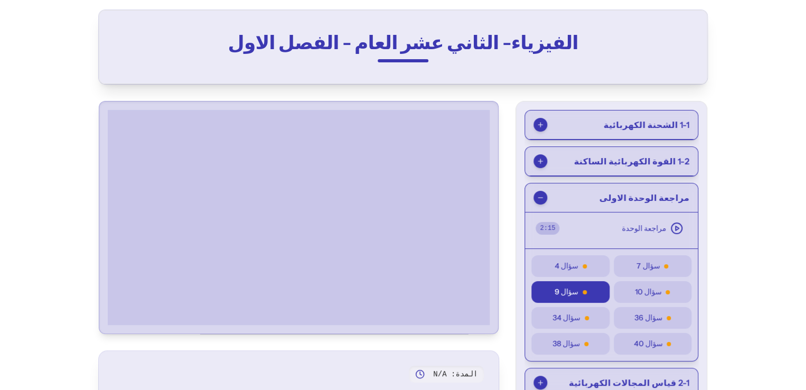
click at [691, 281] on button "سؤال 10" at bounding box center [652, 292] width 78 height 22
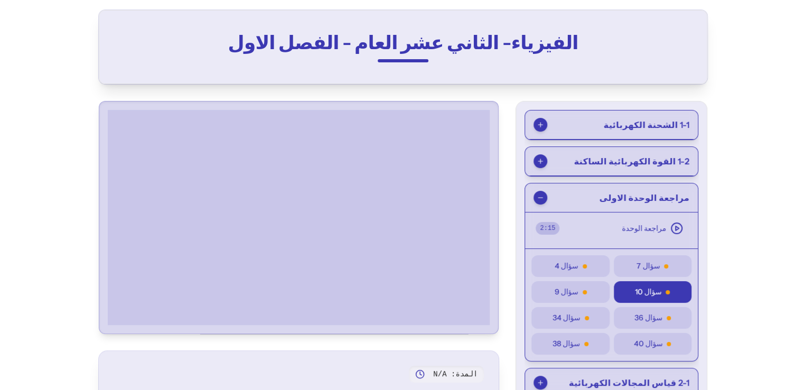
scroll to position [0, 0]
